Goal: Communication & Community: Connect with others

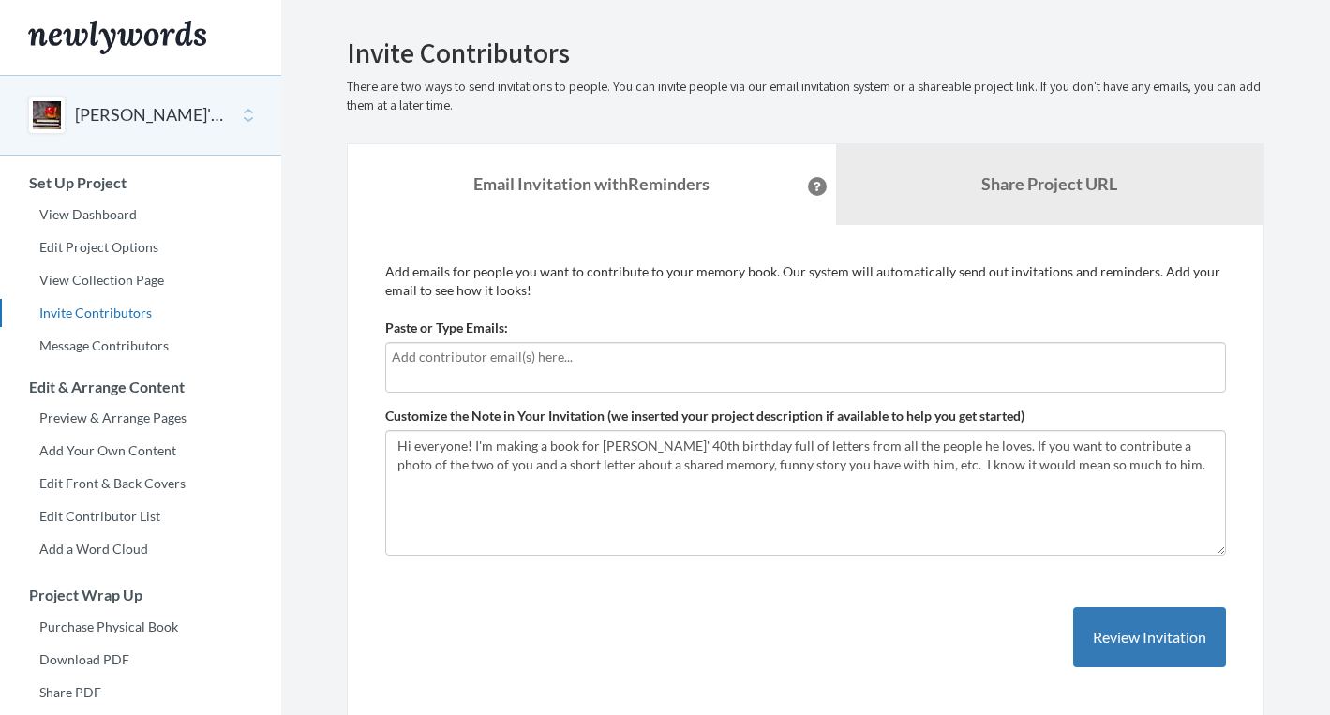
click at [438, 361] on input "text" at bounding box center [806, 357] width 828 height 21
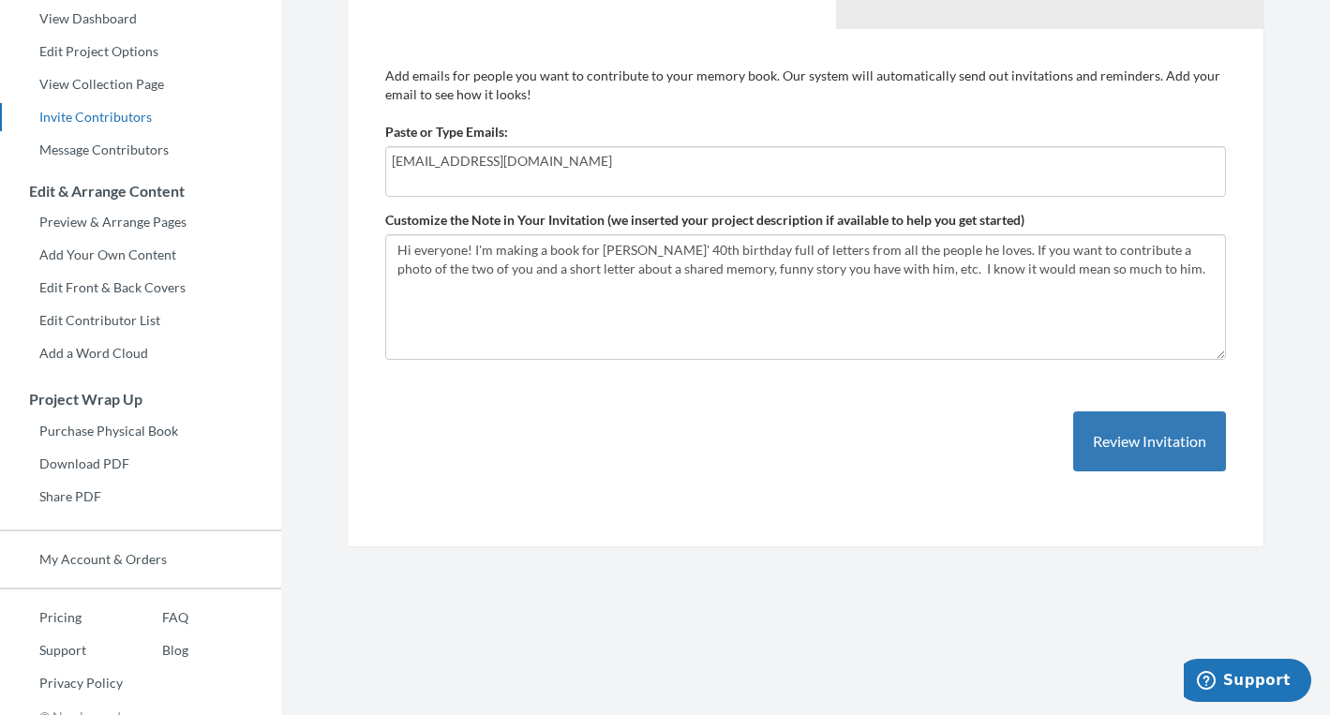
scroll to position [214, 0]
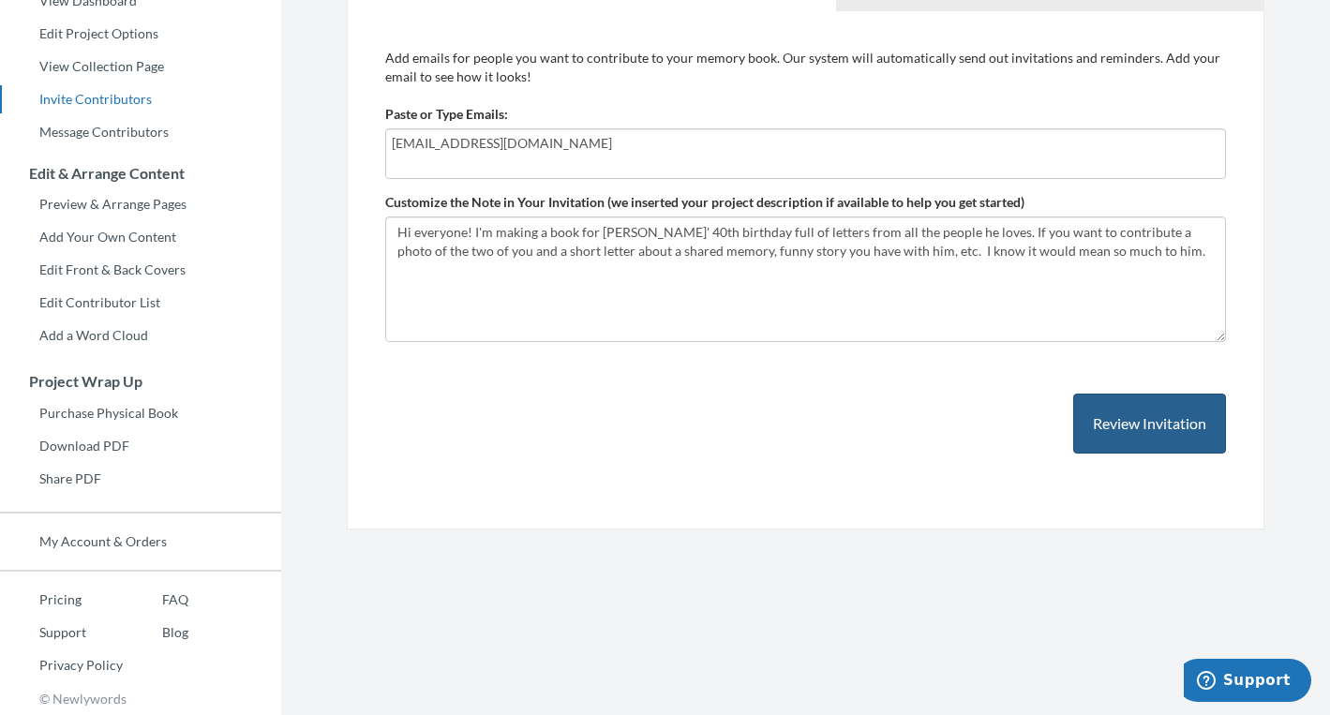
type input "[EMAIL_ADDRESS][DOMAIN_NAME]"
click at [1121, 427] on button "Review Invitation" at bounding box center [1149, 424] width 153 height 61
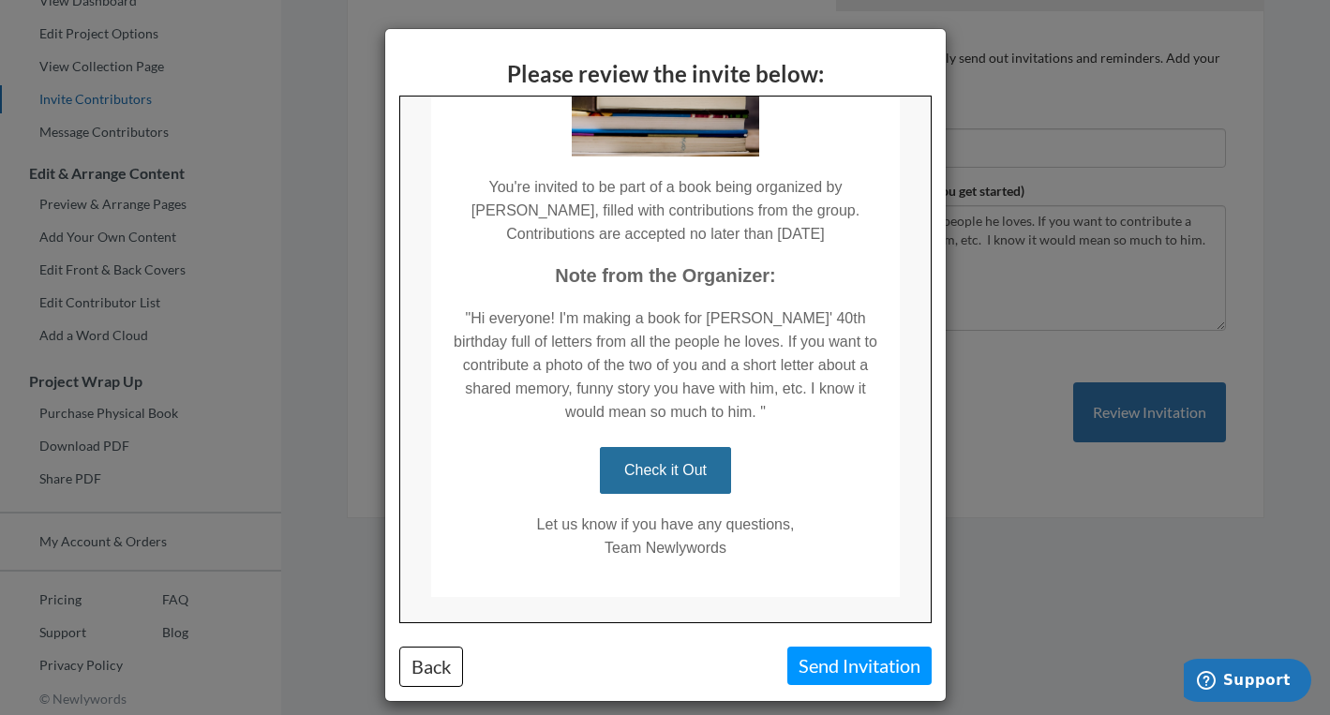
scroll to position [265, 0]
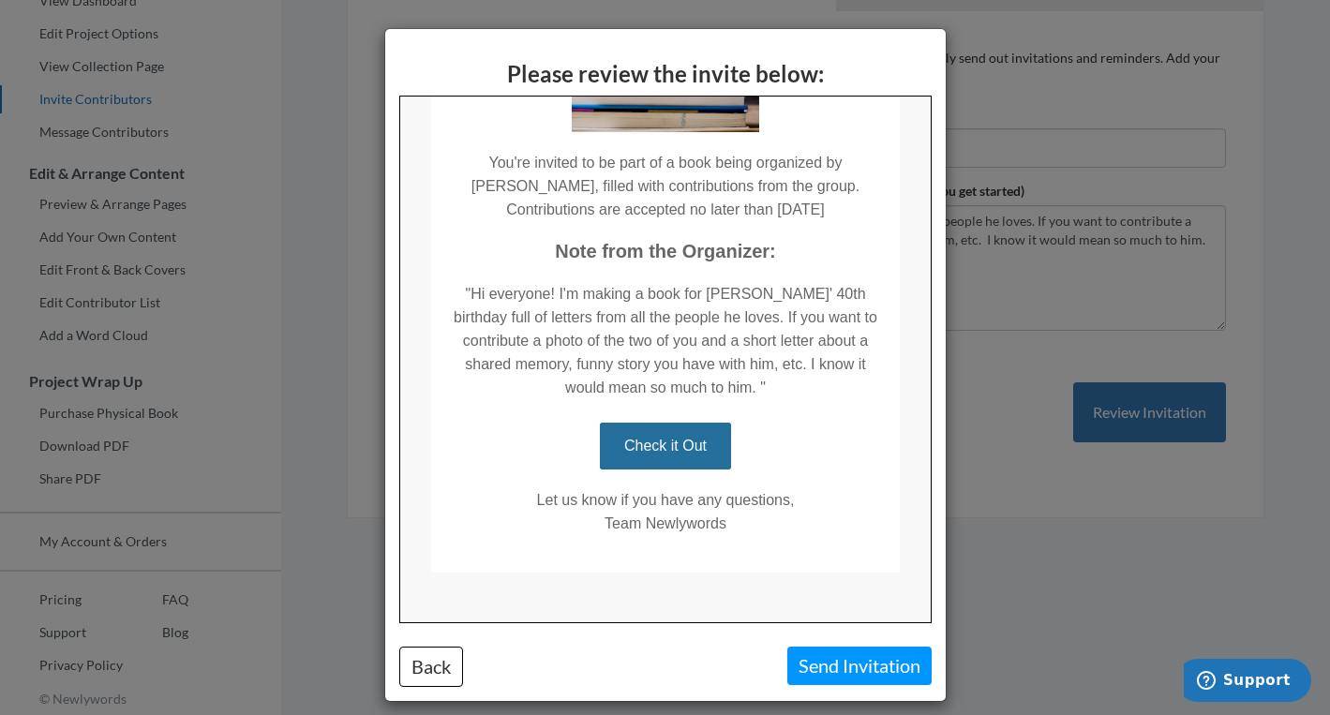
click at [682, 456] on link "Check it Out" at bounding box center [663, 445] width 131 height 47
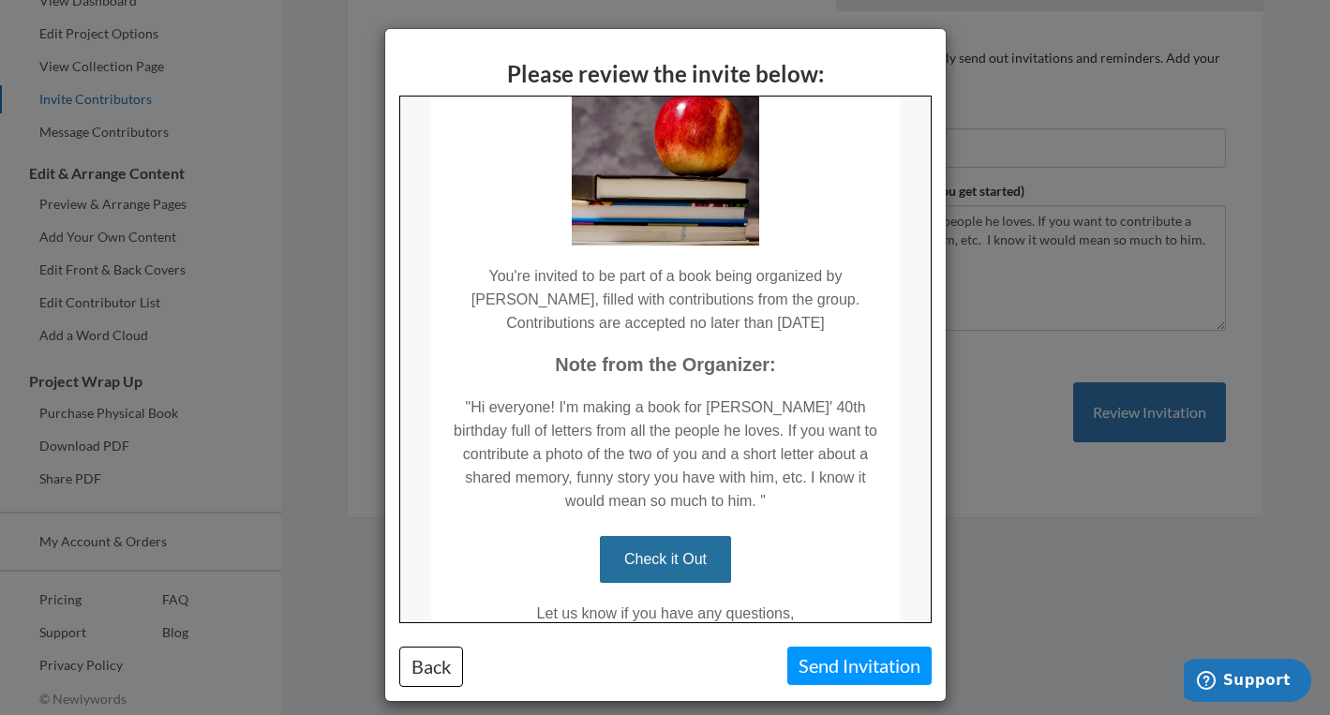
scroll to position [0, 0]
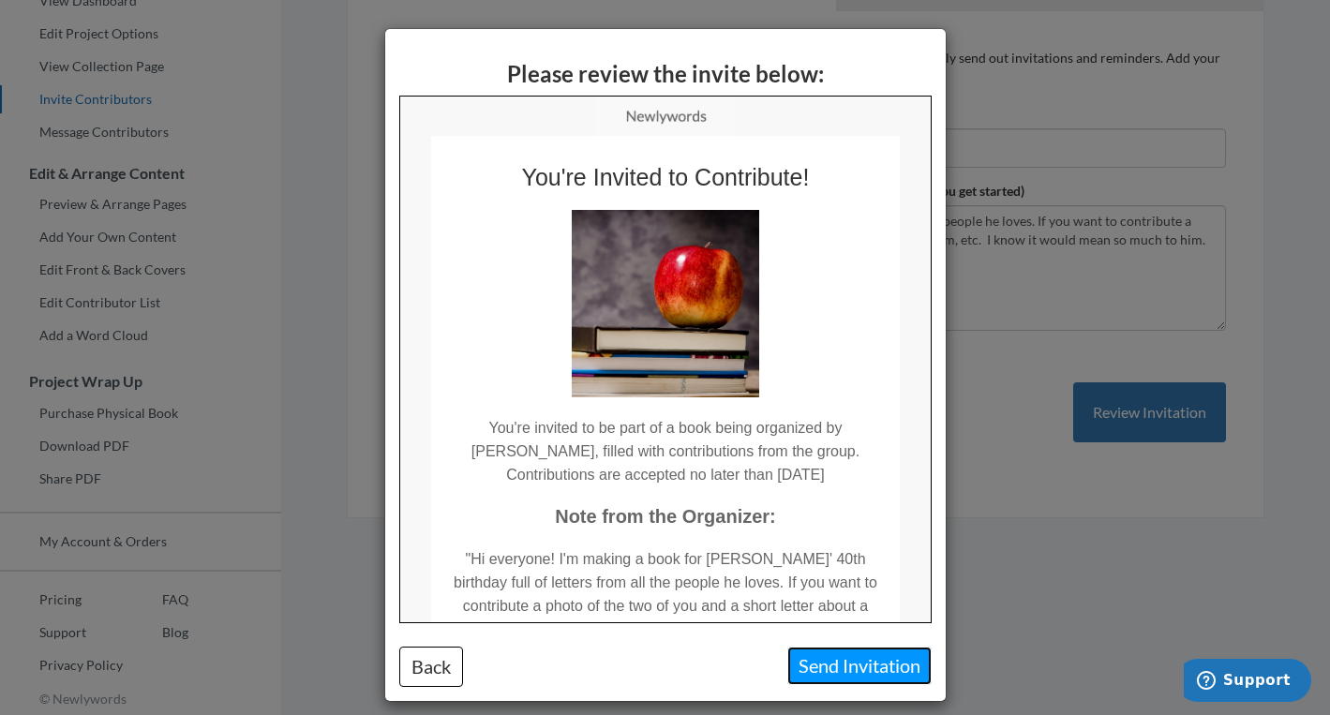
click at [824, 667] on button "Send Invitation" at bounding box center [859, 666] width 144 height 38
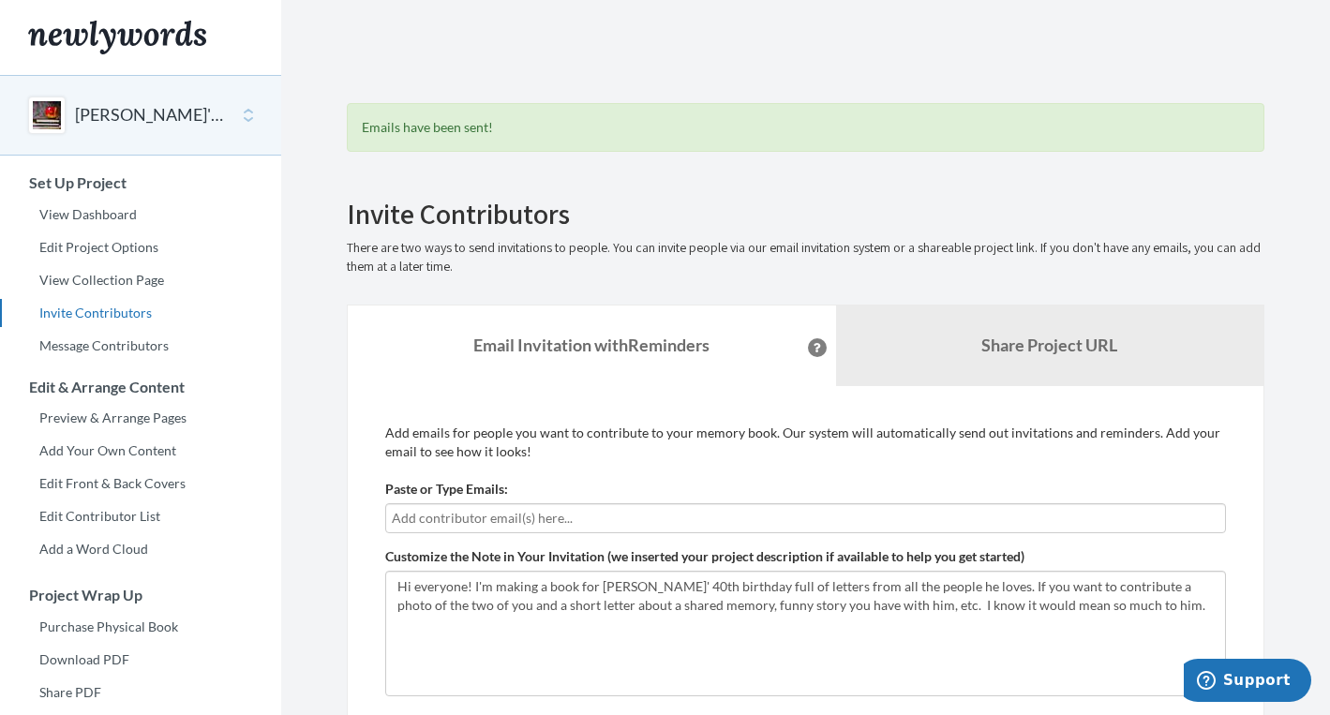
scroll to position [315, 0]
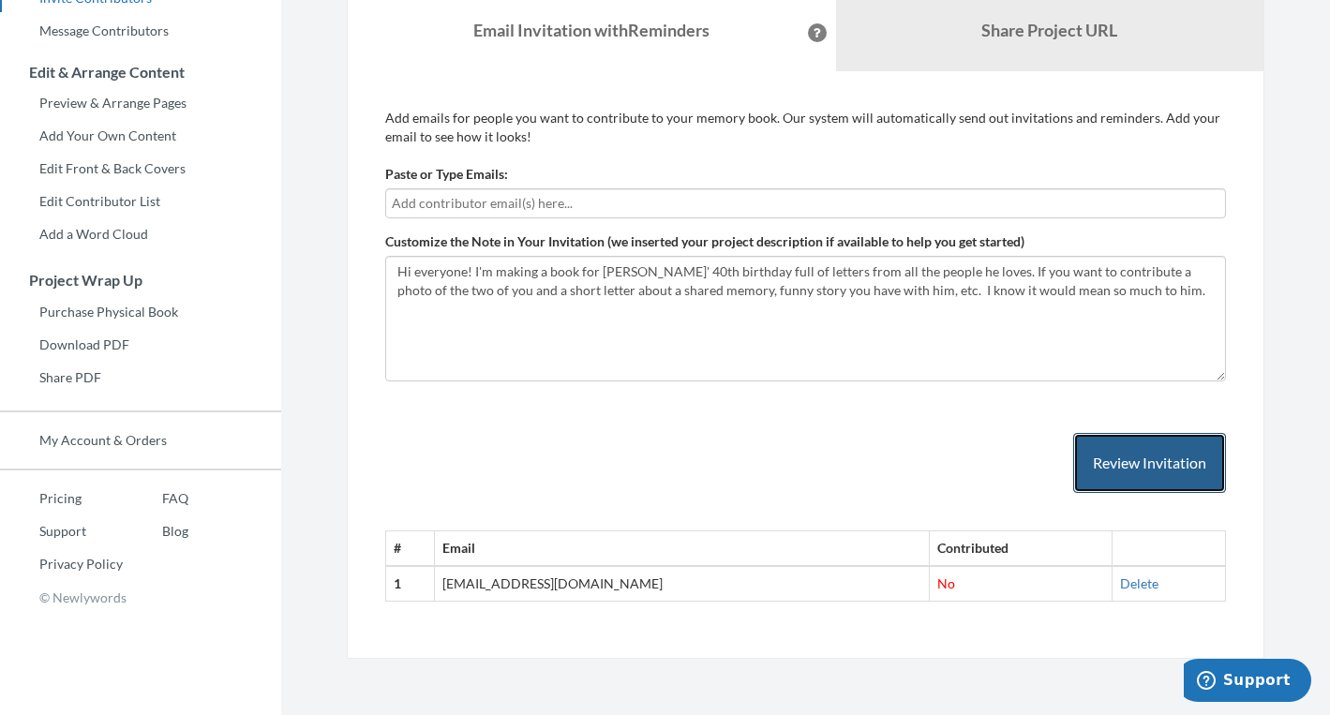
click at [1131, 479] on button "Review Invitation" at bounding box center [1149, 463] width 153 height 61
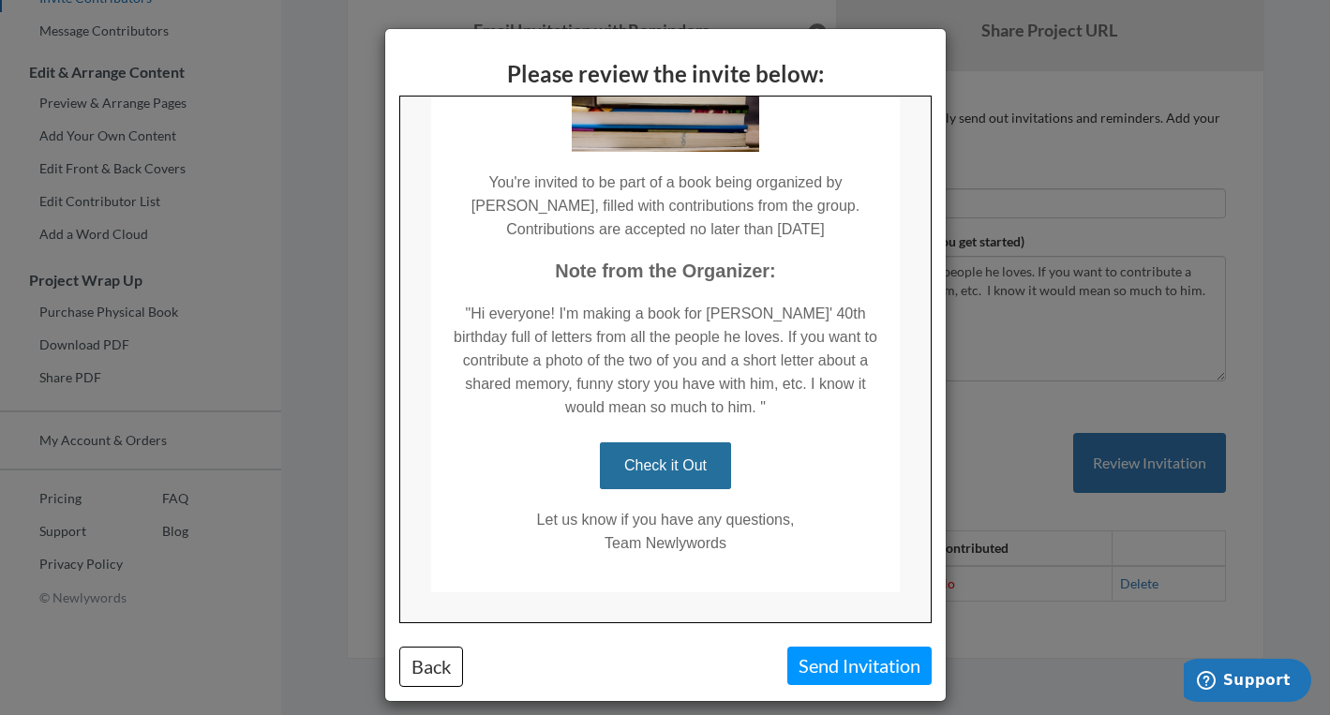
scroll to position [282, 0]
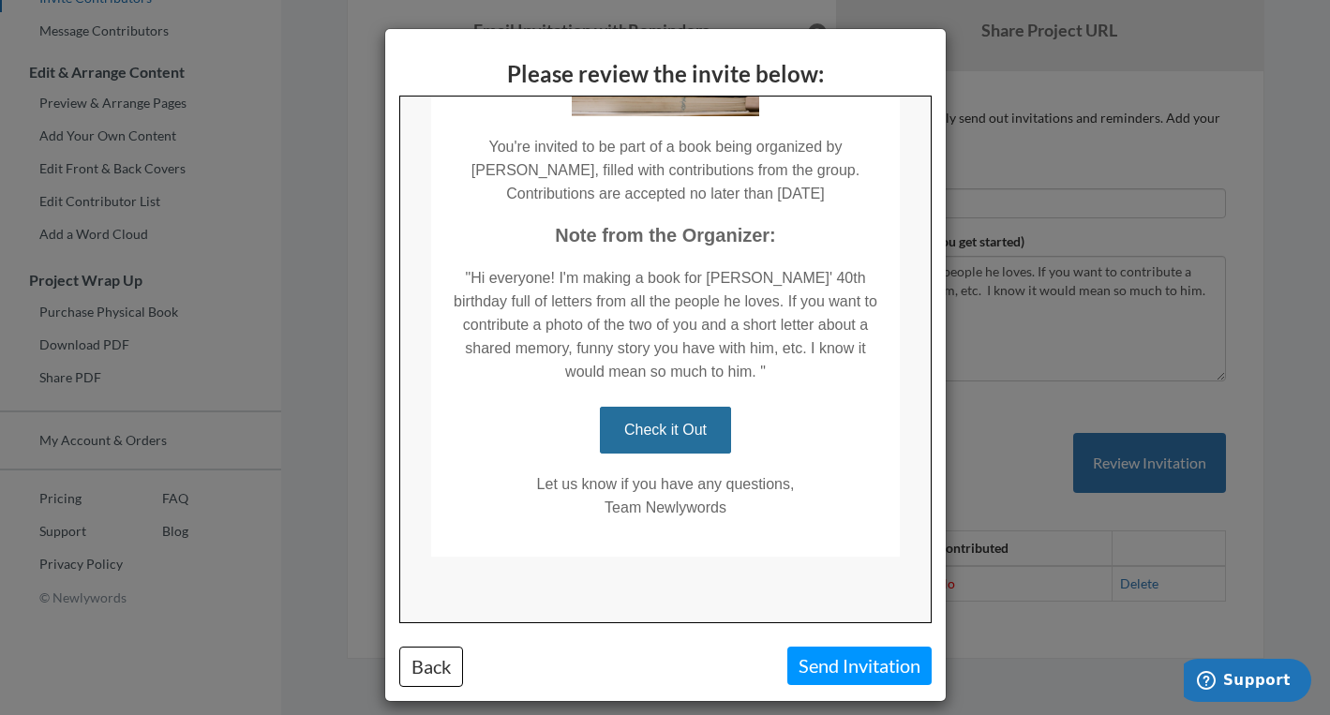
click at [1006, 229] on div "Please review the invite below: Back Send Invitation" at bounding box center [665, 357] width 1330 height 715
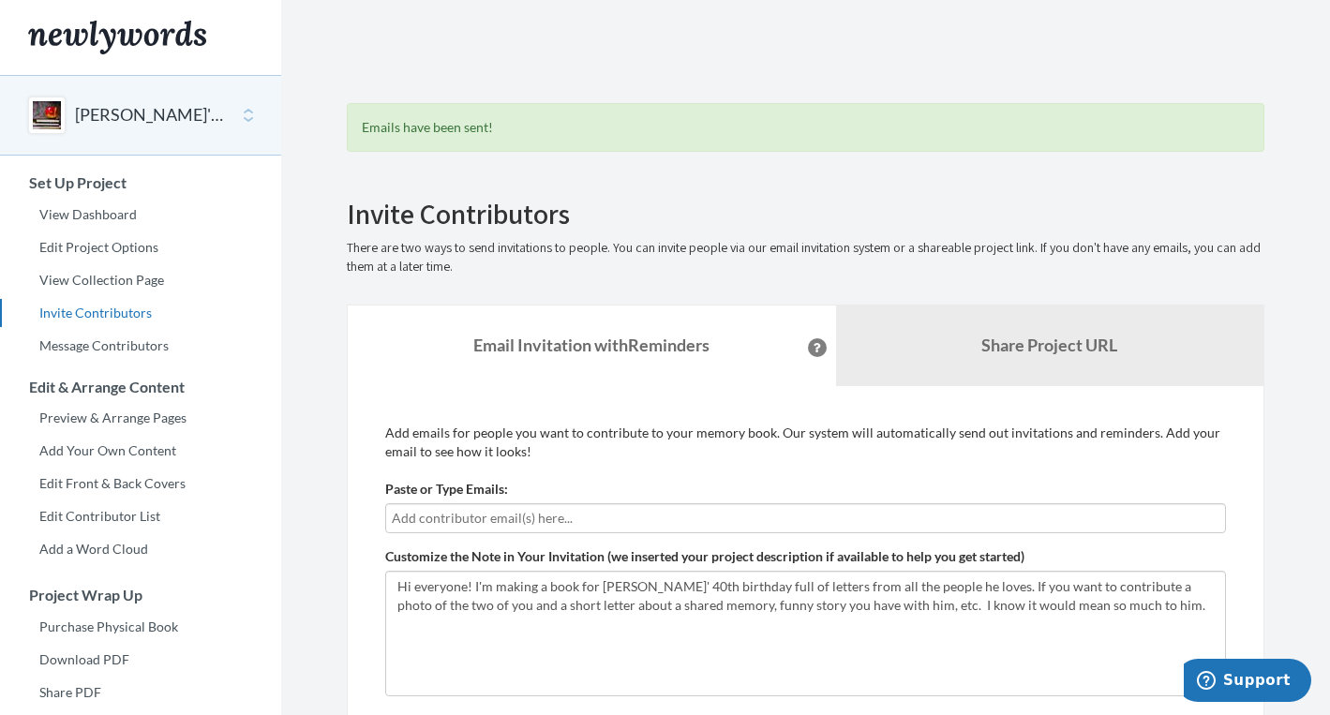
scroll to position [315, 0]
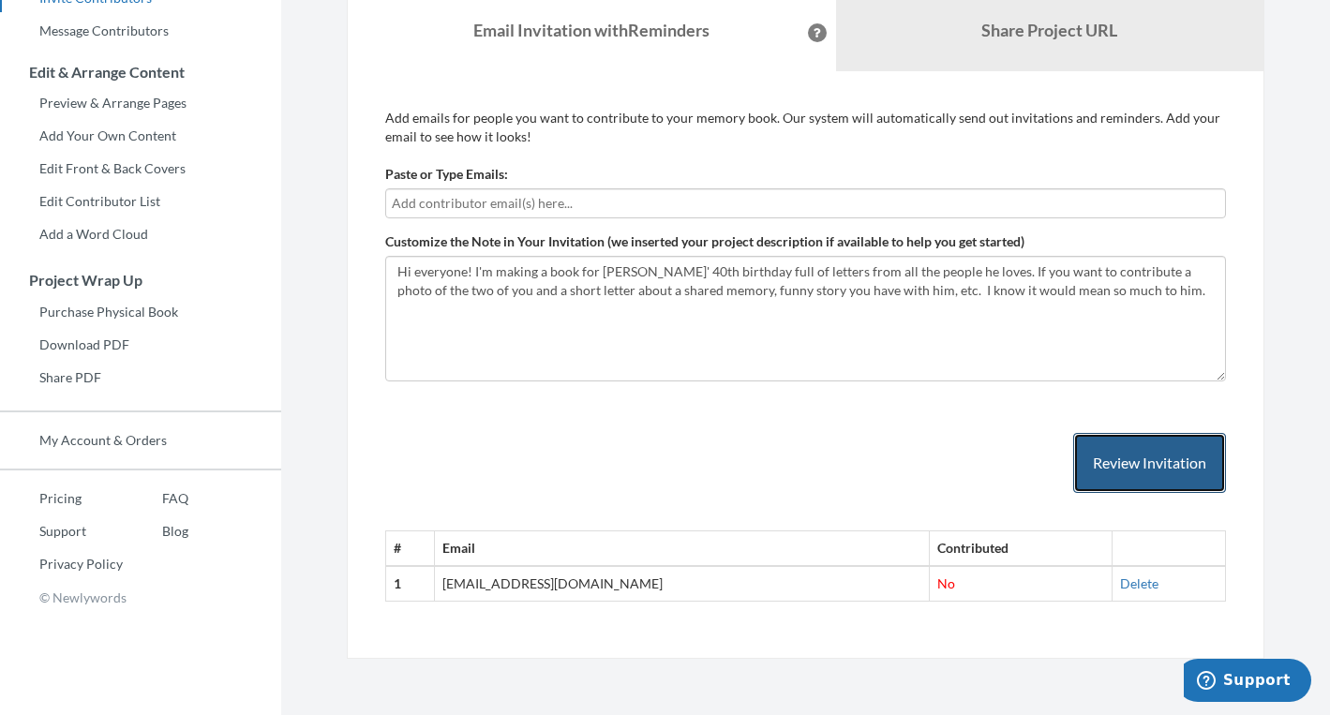
click at [1148, 471] on button "Review Invitation" at bounding box center [1149, 463] width 153 height 61
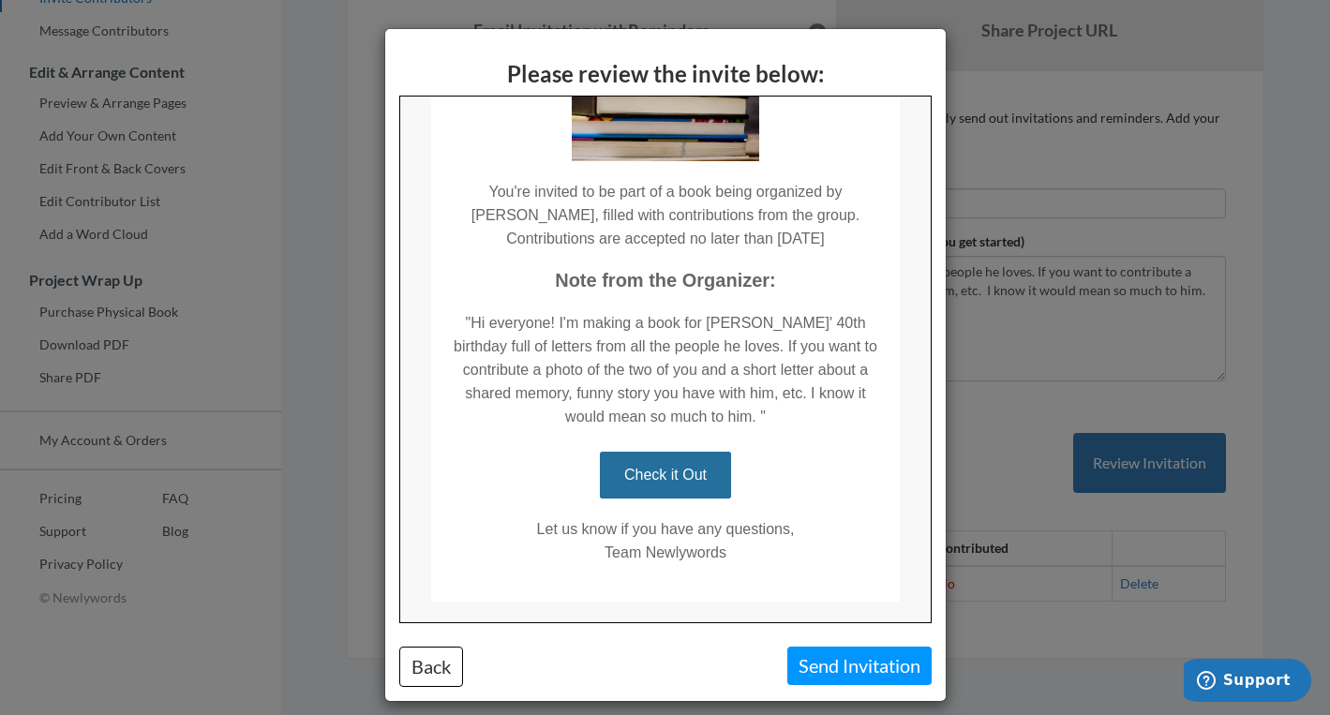
scroll to position [227, 0]
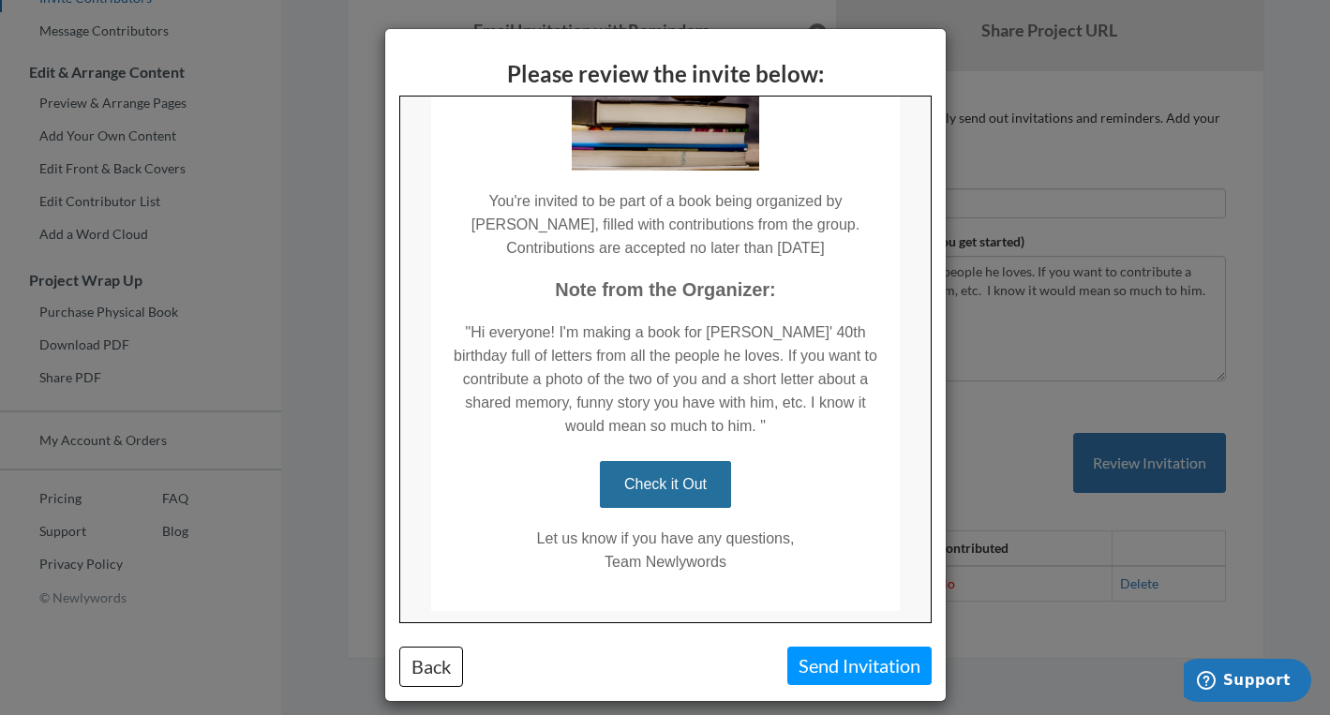
click at [998, 367] on div "Please review the invite below: Back Send Invitation" at bounding box center [665, 357] width 1330 height 715
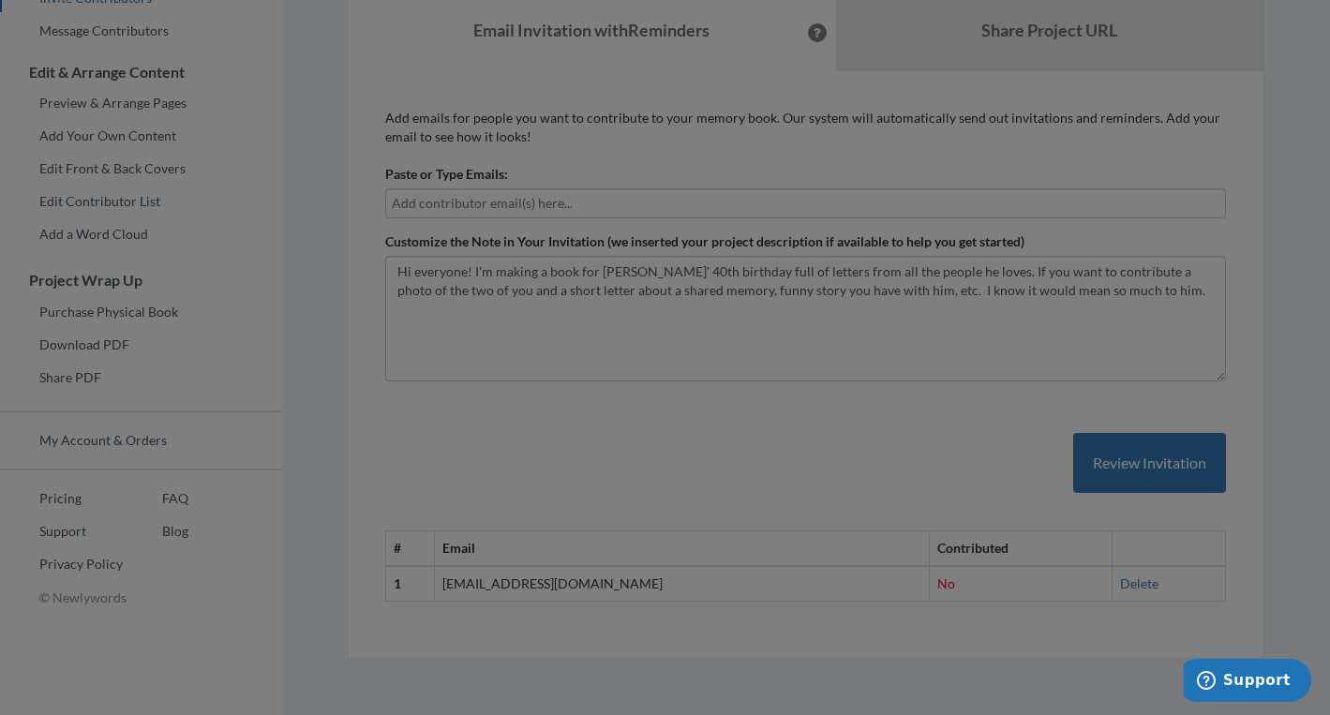
scroll to position [0, 0]
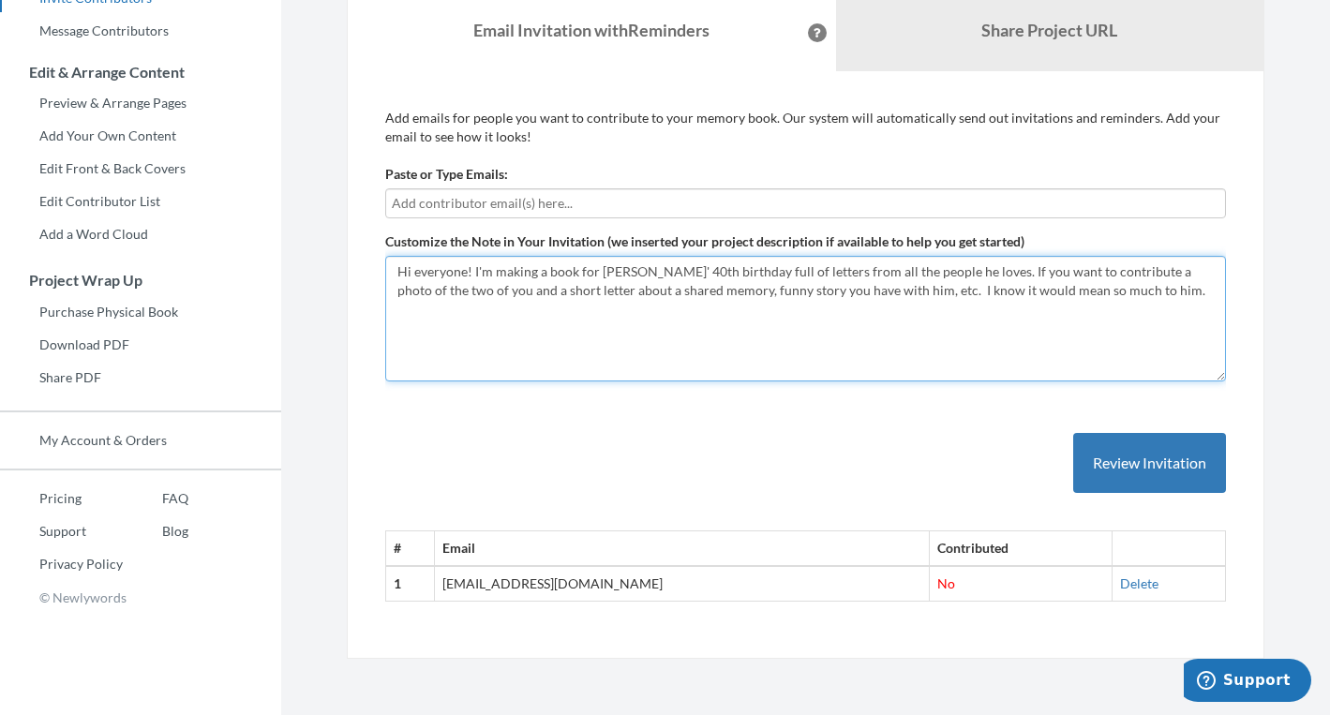
click at [1090, 292] on textarea "Hi everyone! I'm making a book for [PERSON_NAME]' 40th birthday full of letters…" at bounding box center [805, 319] width 841 height 126
drag, startPoint x: 1080, startPoint y: 287, endPoint x: 1099, endPoint y: 299, distance: 22.4
click at [1100, 303] on textarea "Hi everyone! I'm making a book for [PERSON_NAME]' 40th birthday full of letters…" at bounding box center [805, 319] width 841 height 126
click at [473, 271] on textarea "Hi everyone! I'm making a book for [PERSON_NAME]' 40th birthday full of letters…" at bounding box center [805, 319] width 841 height 126
drag, startPoint x: 608, startPoint y: 274, endPoint x: 477, endPoint y: 274, distance: 131.2
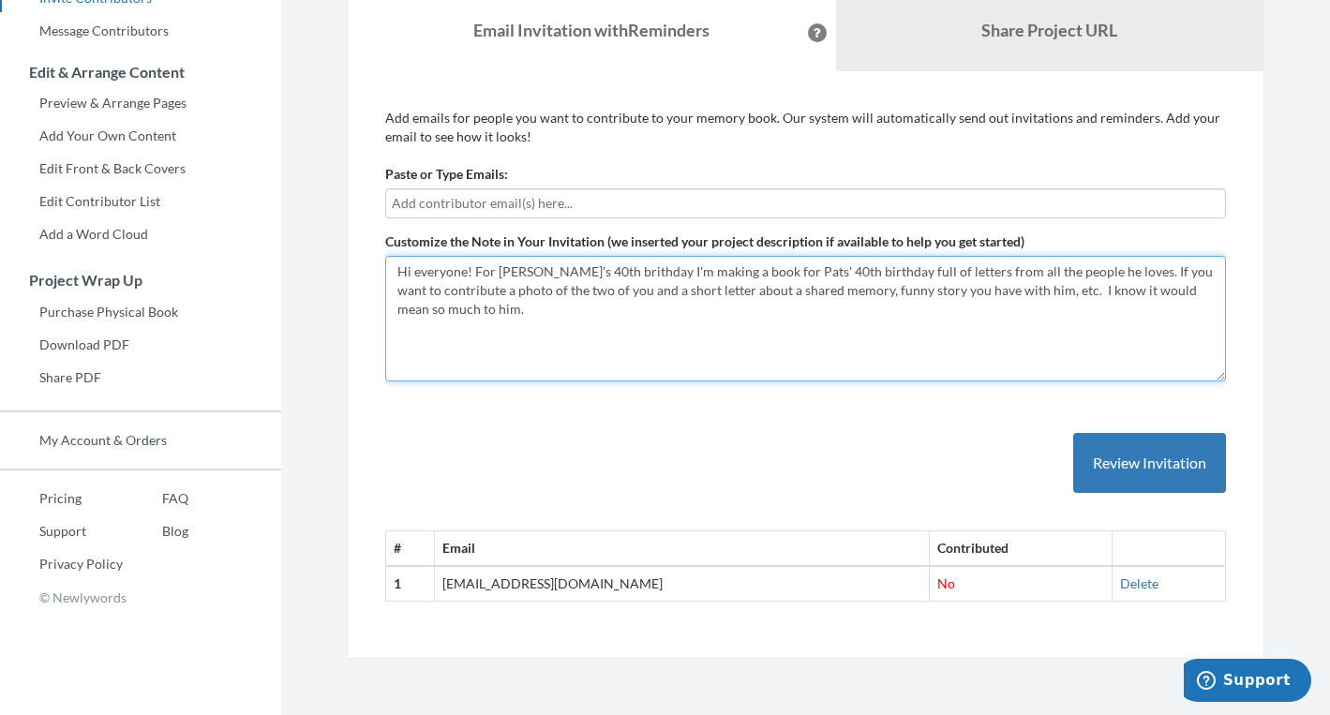
click at [477, 274] on textarea "Hi everyone! I'm making a book for [PERSON_NAME]' 40th birthday full of letters…" at bounding box center [805, 319] width 841 height 126
drag, startPoint x: 537, startPoint y: 276, endPoint x: 496, endPoint y: 273, distance: 41.3
click at [496, 275] on textarea "Hi everyone! I'm making a book for [PERSON_NAME]' 40th birthday full of letters…" at bounding box center [805, 319] width 841 height 126
click at [472, 271] on textarea "Hi everyone! I'm making a book for [PERSON_NAME]' 40th birthday full of letters…" at bounding box center [805, 319] width 841 height 126
drag, startPoint x: 834, startPoint y: 270, endPoint x: 961, endPoint y: 263, distance: 126.7
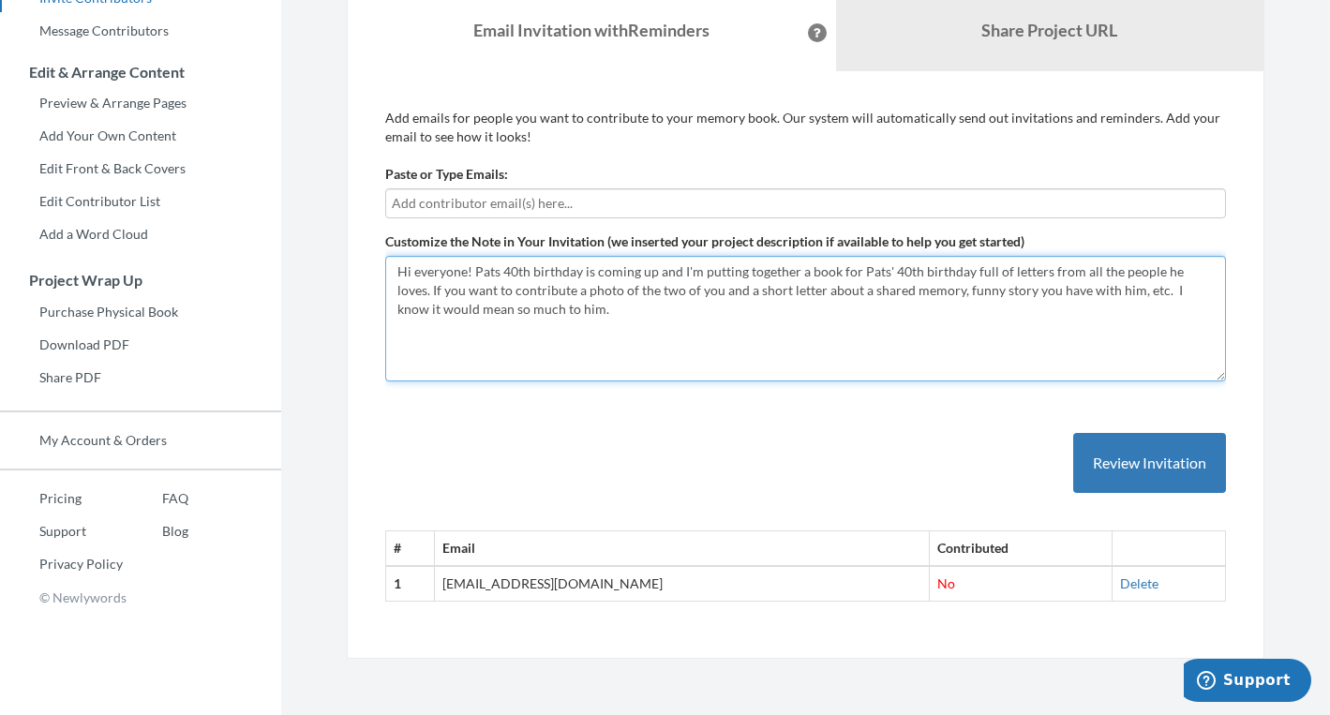
click at [961, 263] on textarea "Hi everyone! I'm making a book for [PERSON_NAME]' 40th birthday full of letters…" at bounding box center [805, 319] width 841 height 126
drag, startPoint x: 1159, startPoint y: 270, endPoint x: 1118, endPoint y: 268, distance: 40.4
click at [1118, 268] on textarea "Hi everyone! I'm making a book for [PERSON_NAME]' 40th birthday full of letters…" at bounding box center [805, 319] width 841 height 126
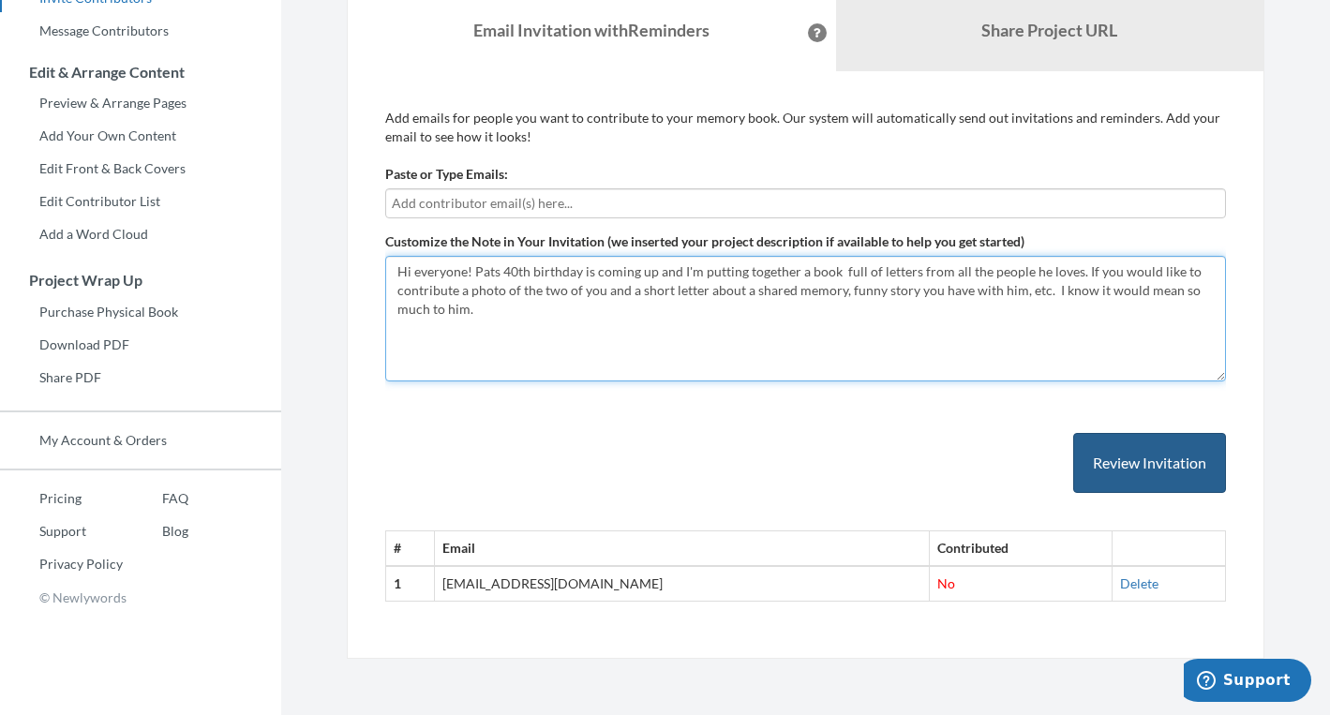
type textarea "Hi everyone! Pats 40th birthday is coming up and I'm putting together a book fu…"
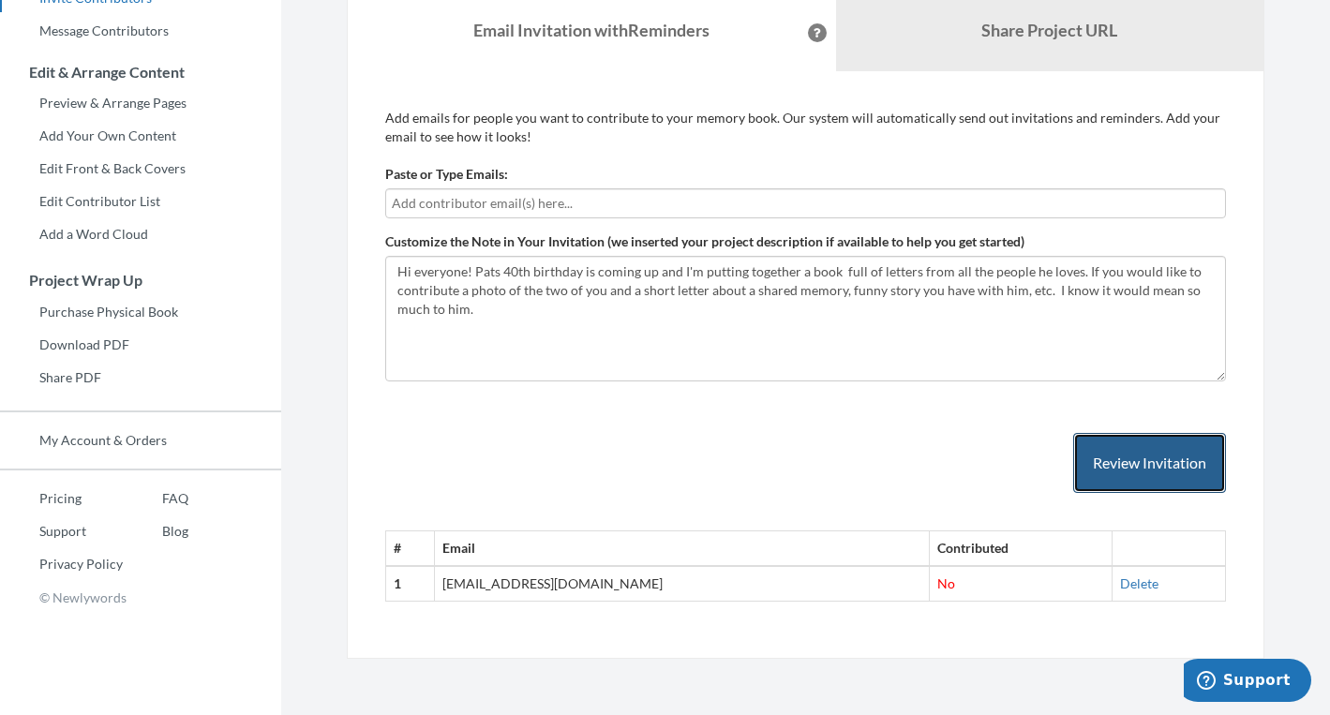
click at [1096, 462] on button "Review Invitation" at bounding box center [1149, 463] width 153 height 61
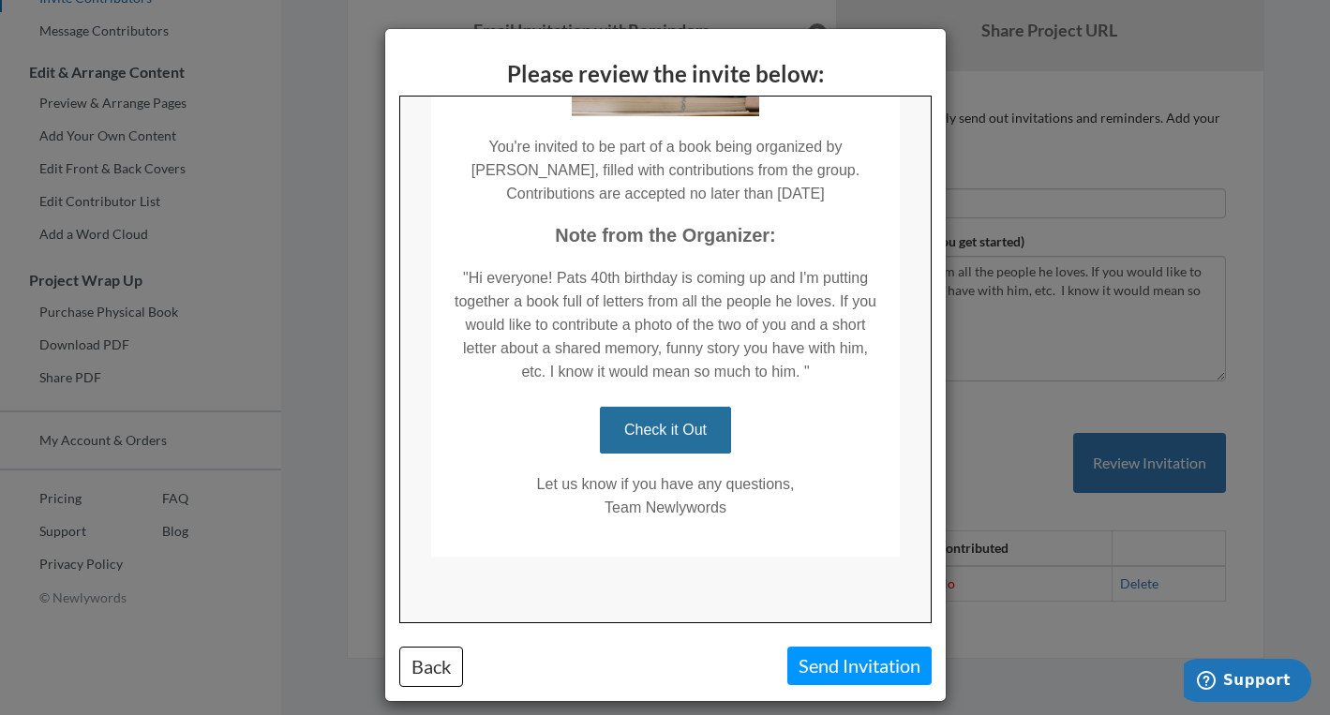
scroll to position [14, 0]
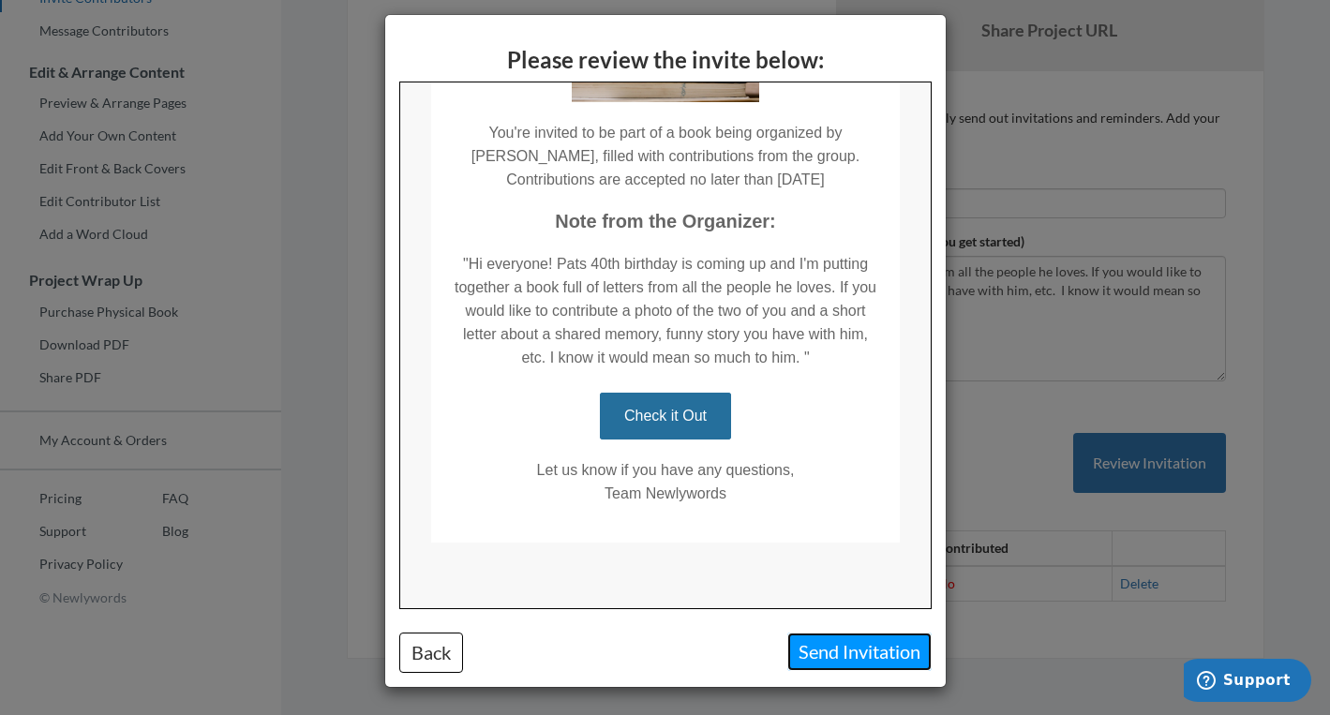
click at [861, 643] on button "Send Invitation" at bounding box center [859, 652] width 144 height 38
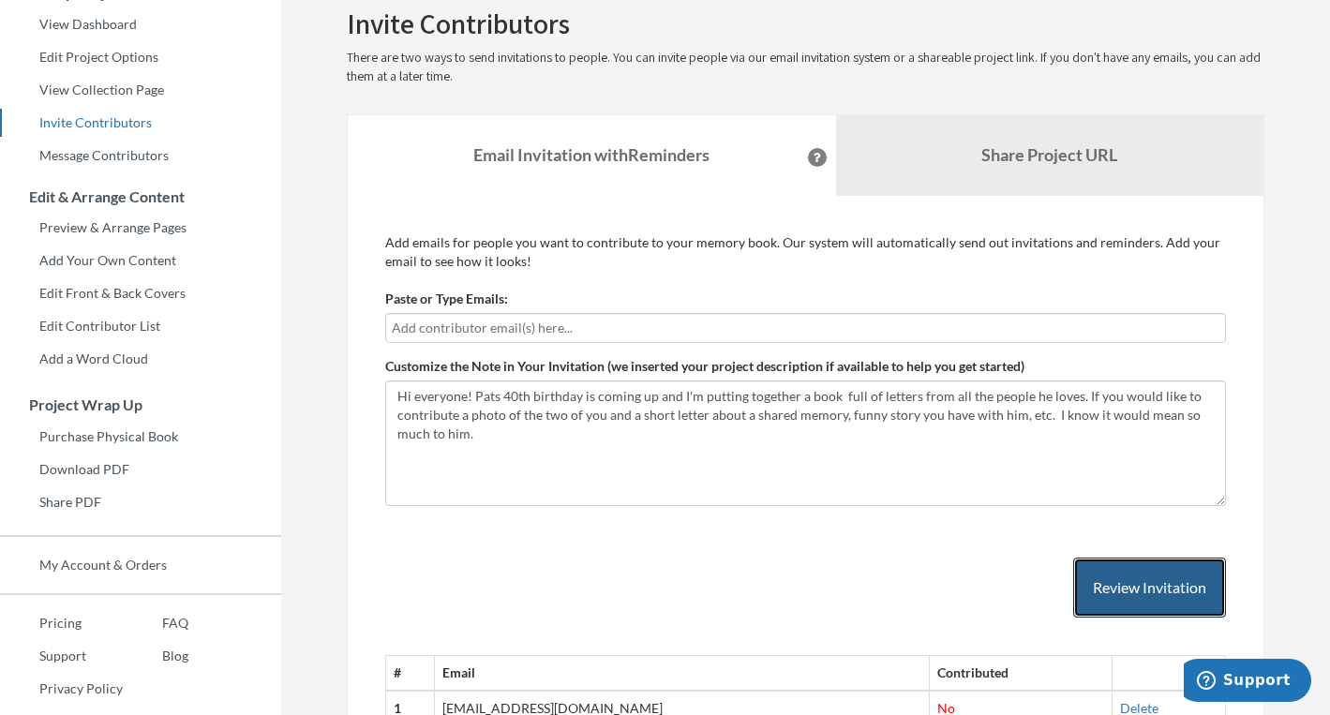
scroll to position [0, 0]
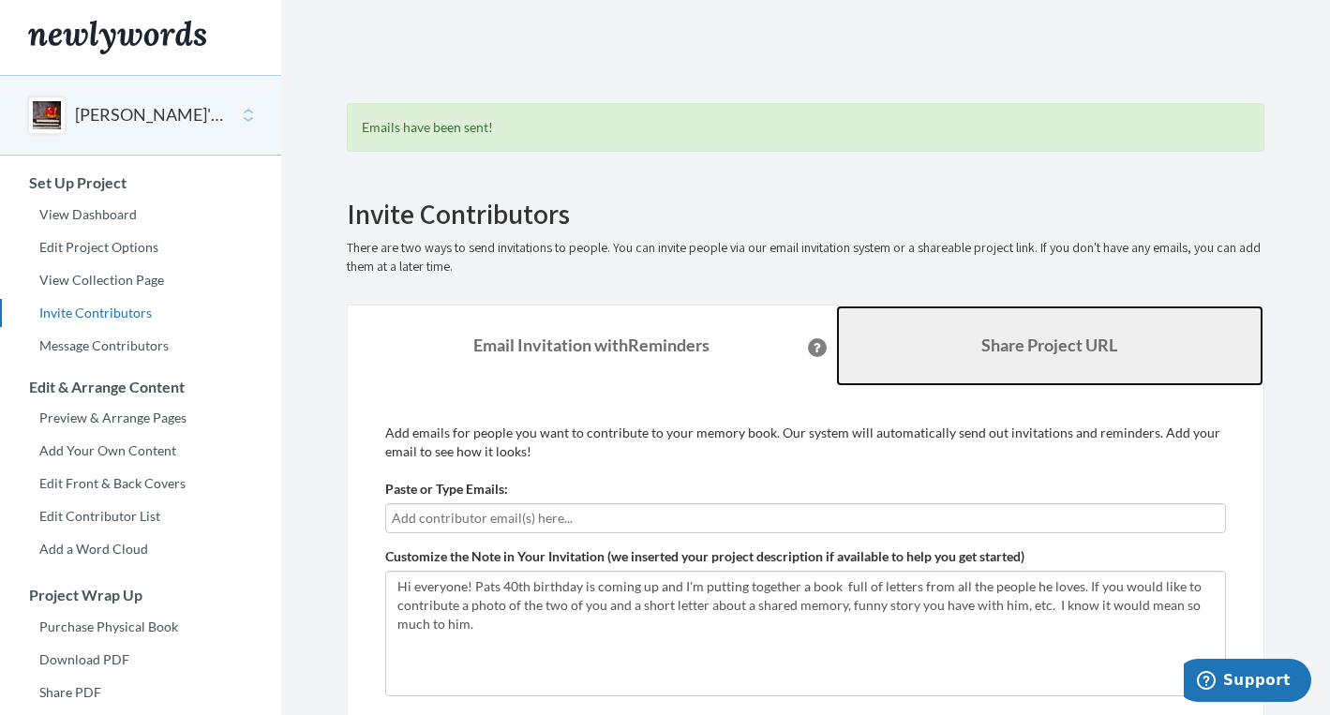
click at [1049, 346] on b "Share Project URL" at bounding box center [1050, 345] width 136 height 21
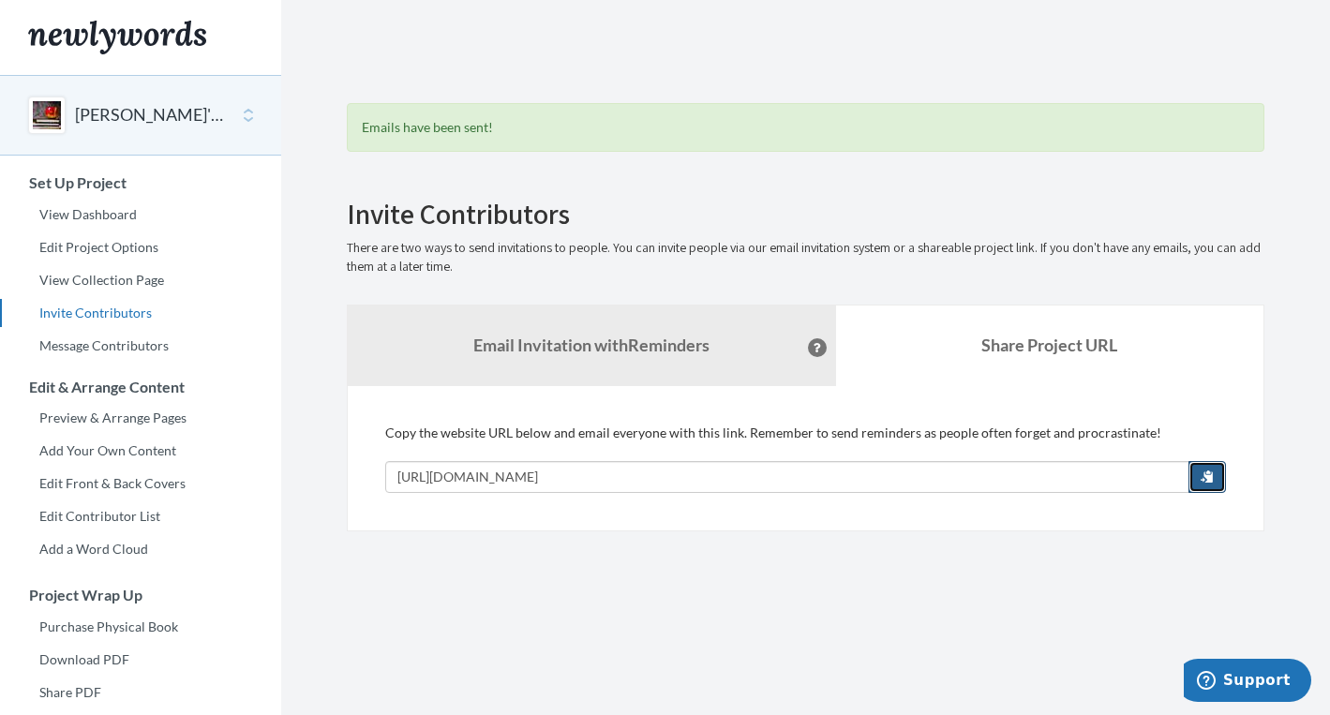
click at [1215, 473] on button "button" at bounding box center [1207, 477] width 37 height 32
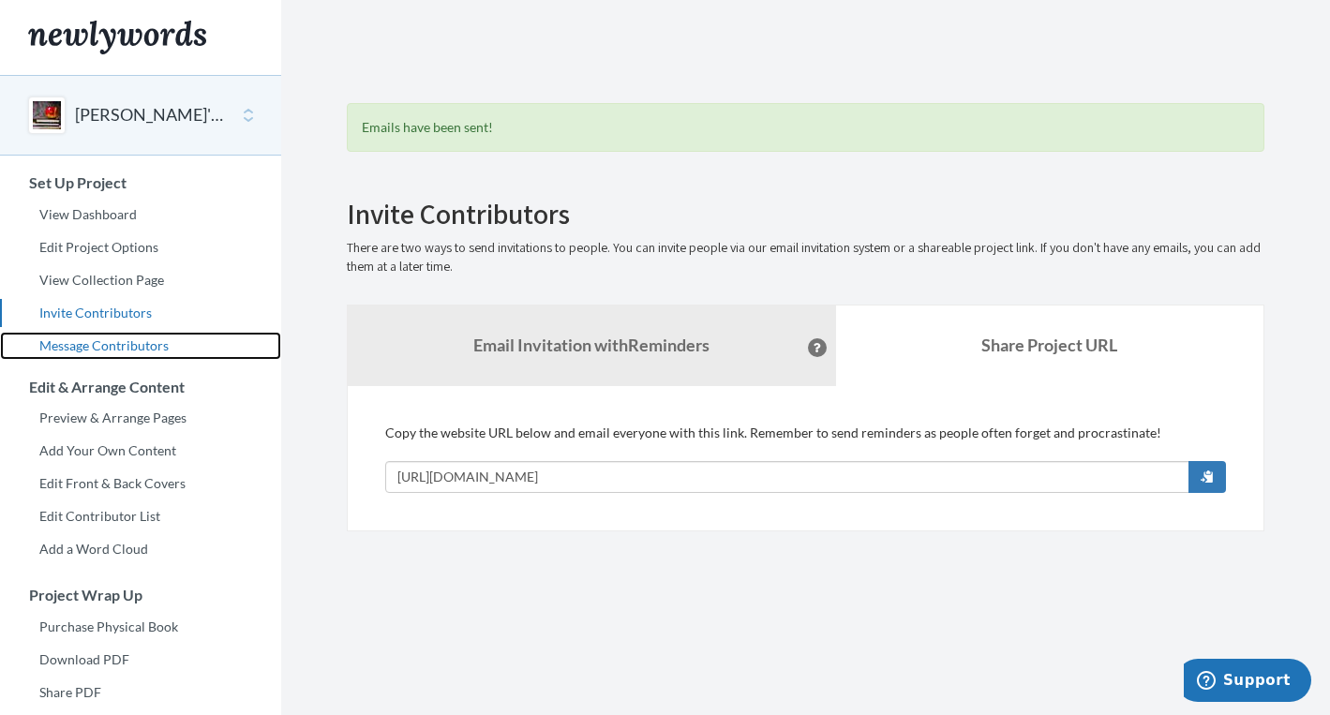
click at [155, 349] on link "Message Contributors" at bounding box center [140, 346] width 281 height 28
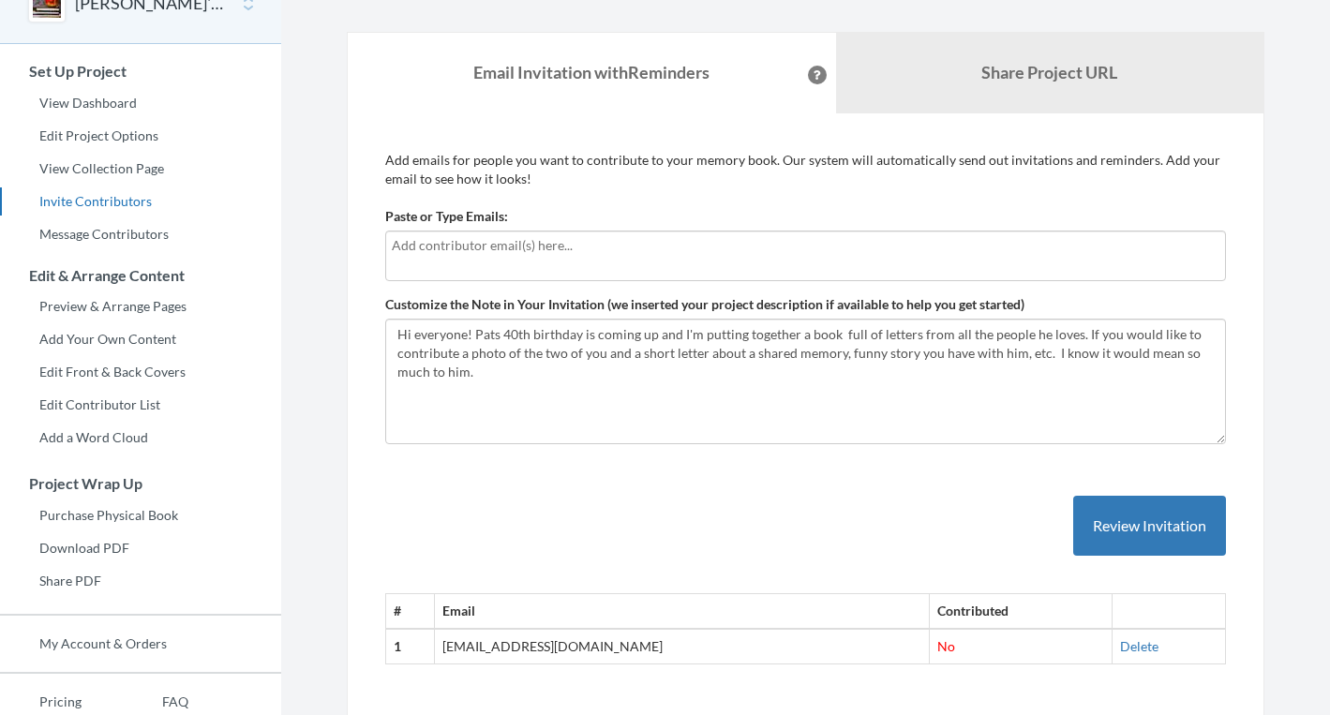
scroll to position [78, 0]
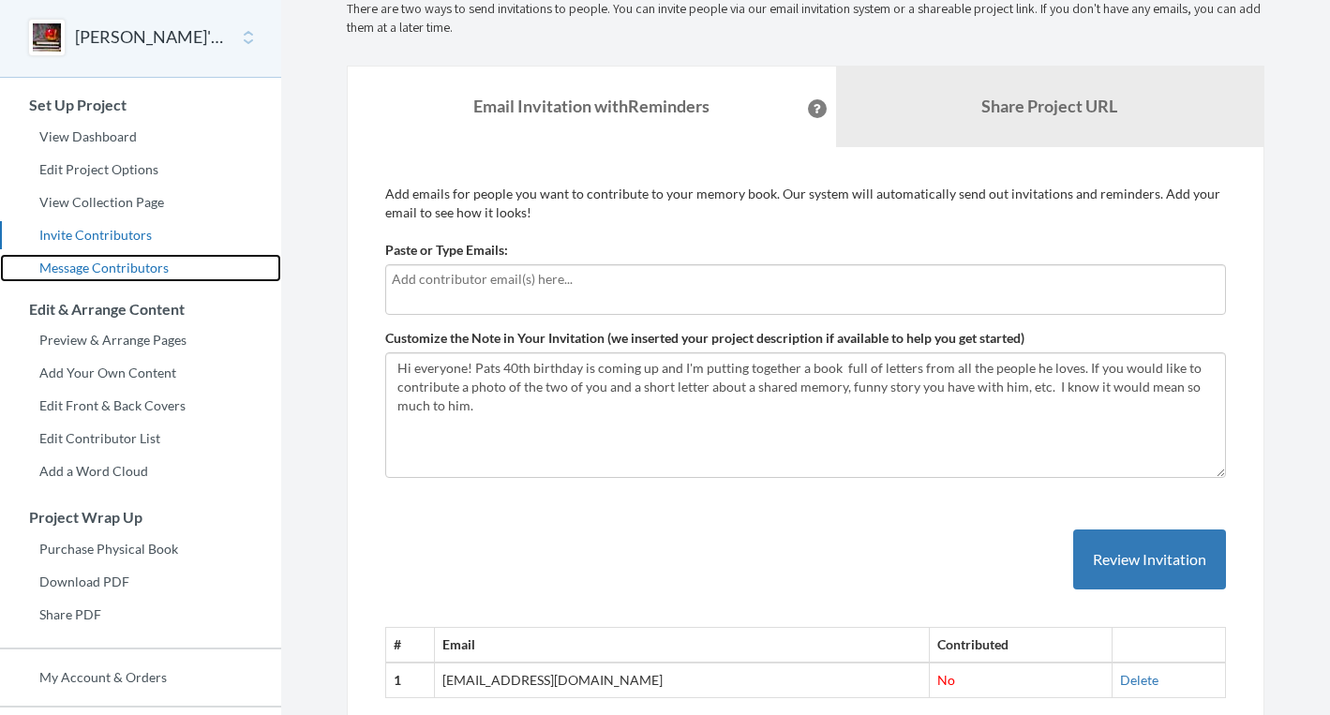
click at [121, 266] on link "Message Contributors" at bounding box center [140, 268] width 281 height 28
